Goal: Find specific page/section: Find specific page/section

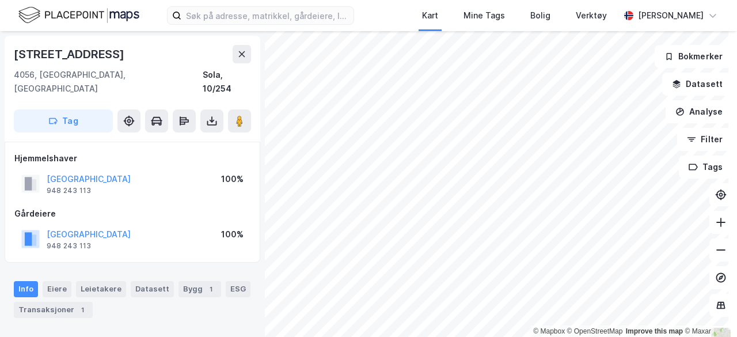
click at [103, 12] on img at bounding box center [78, 15] width 121 height 20
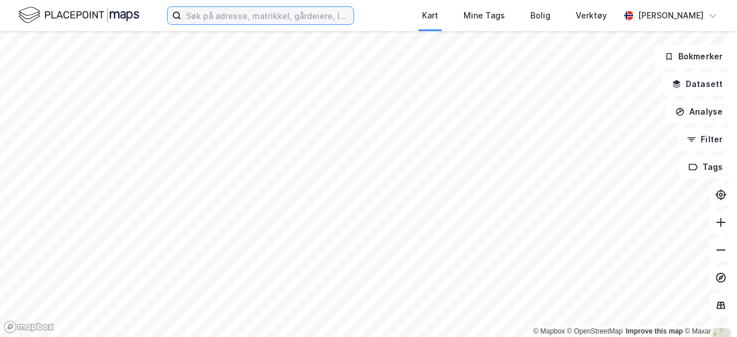
click at [253, 12] on input at bounding box center [267, 15] width 172 height 17
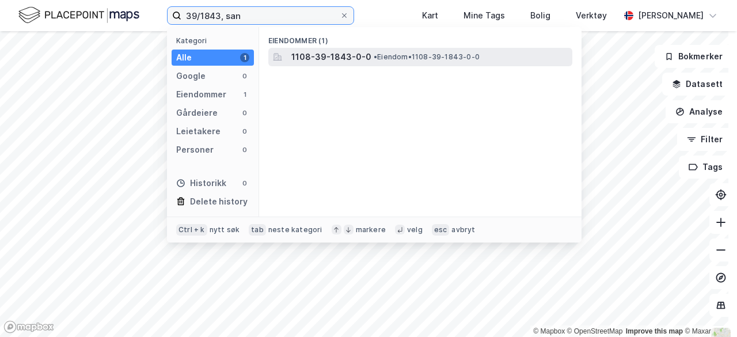
type input "39/1843, san"
click at [378, 59] on span "• Eiendom • 1108-39-1843-0-0" at bounding box center [427, 56] width 106 height 9
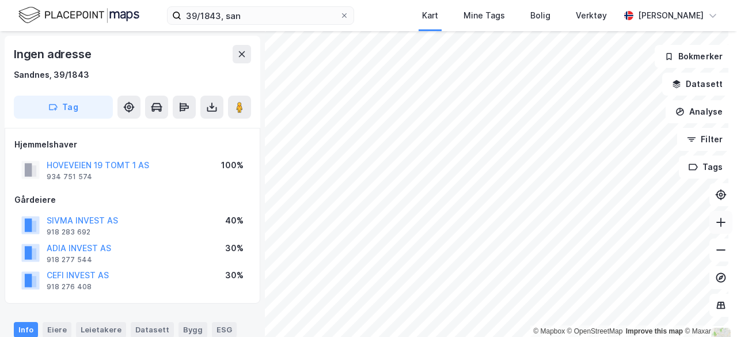
click at [716, 226] on icon at bounding box center [722, 223] width 12 height 12
click at [716, 247] on icon at bounding box center [722, 250] width 12 height 12
